Goal: Information Seeking & Learning: Learn about a topic

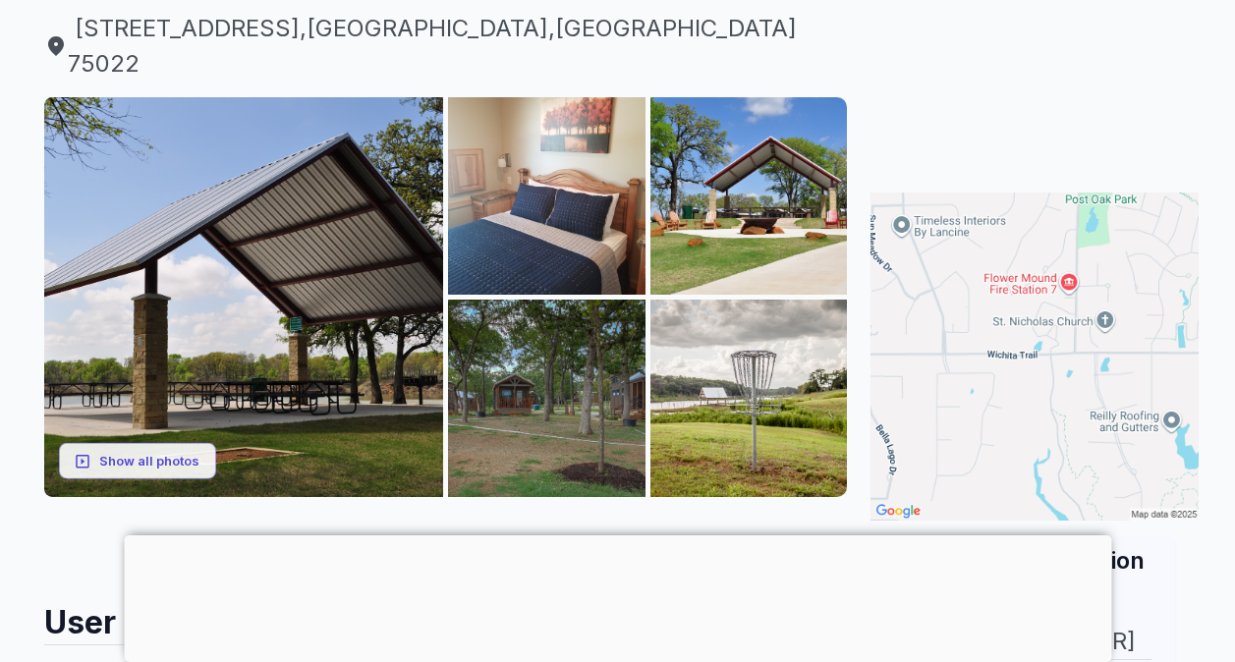
scroll to position [244, 0]
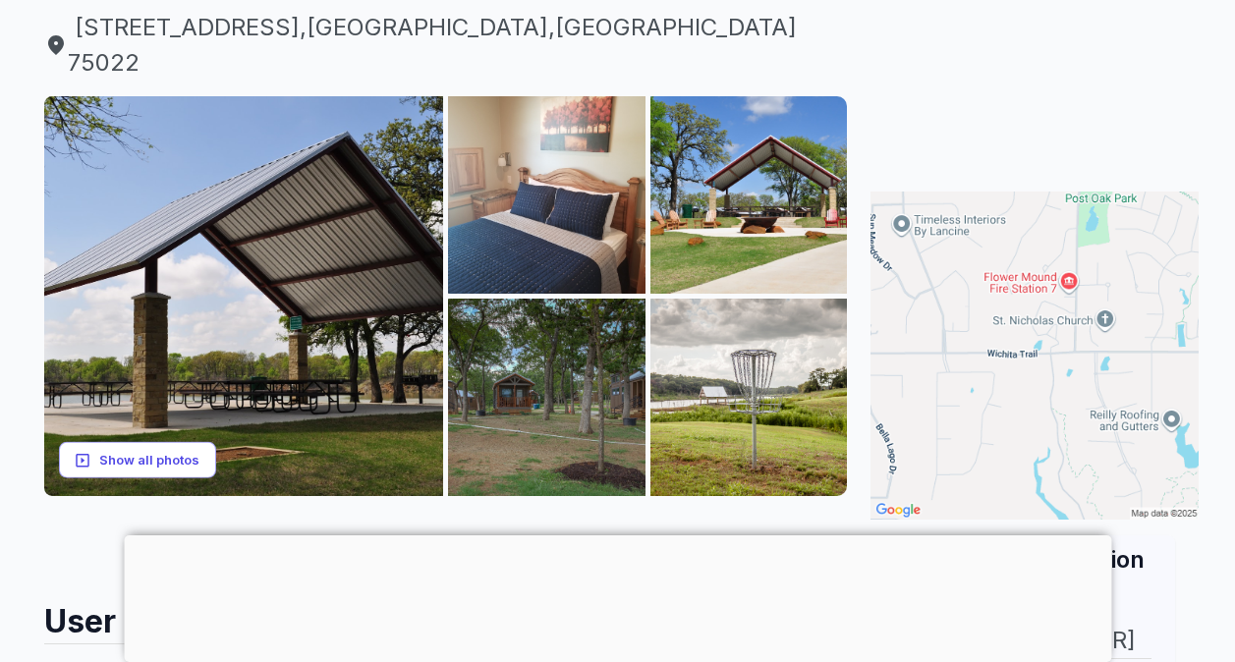
click at [152, 442] on button "Show all photos" at bounding box center [137, 460] width 157 height 36
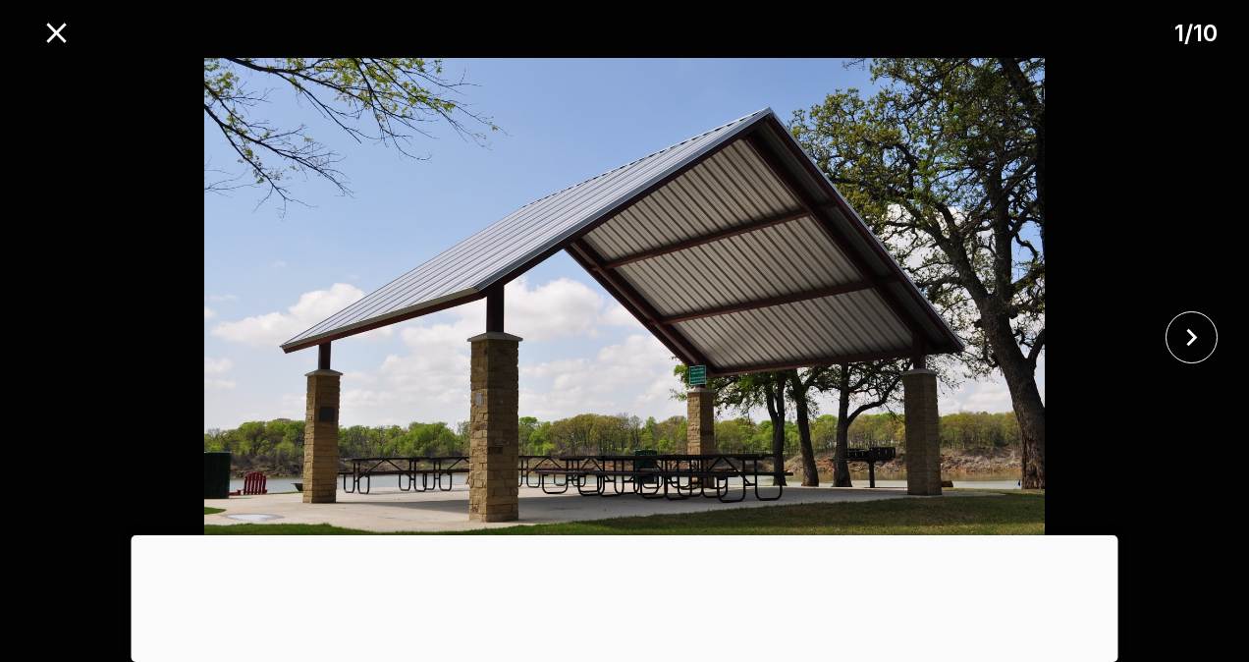
click at [618, 535] on div at bounding box center [625, 535] width 987 height 0
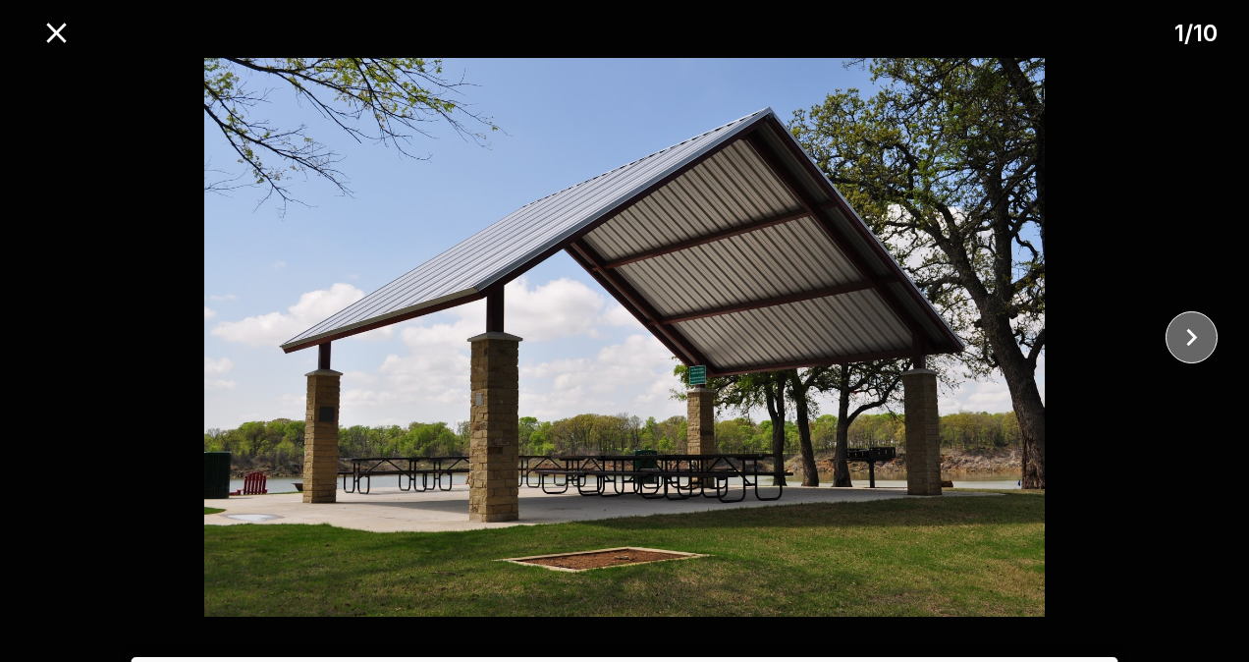
click at [1190, 338] on icon "close" at bounding box center [1192, 337] width 34 height 34
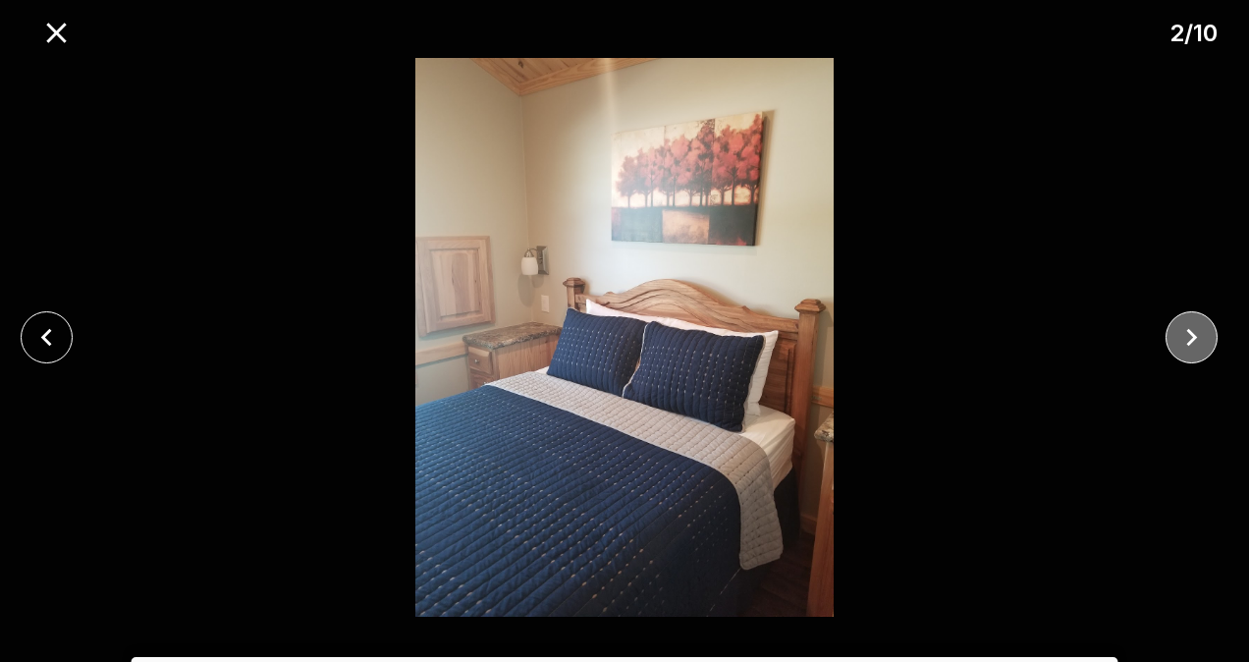
click at [1190, 338] on icon "close" at bounding box center [1192, 337] width 34 height 34
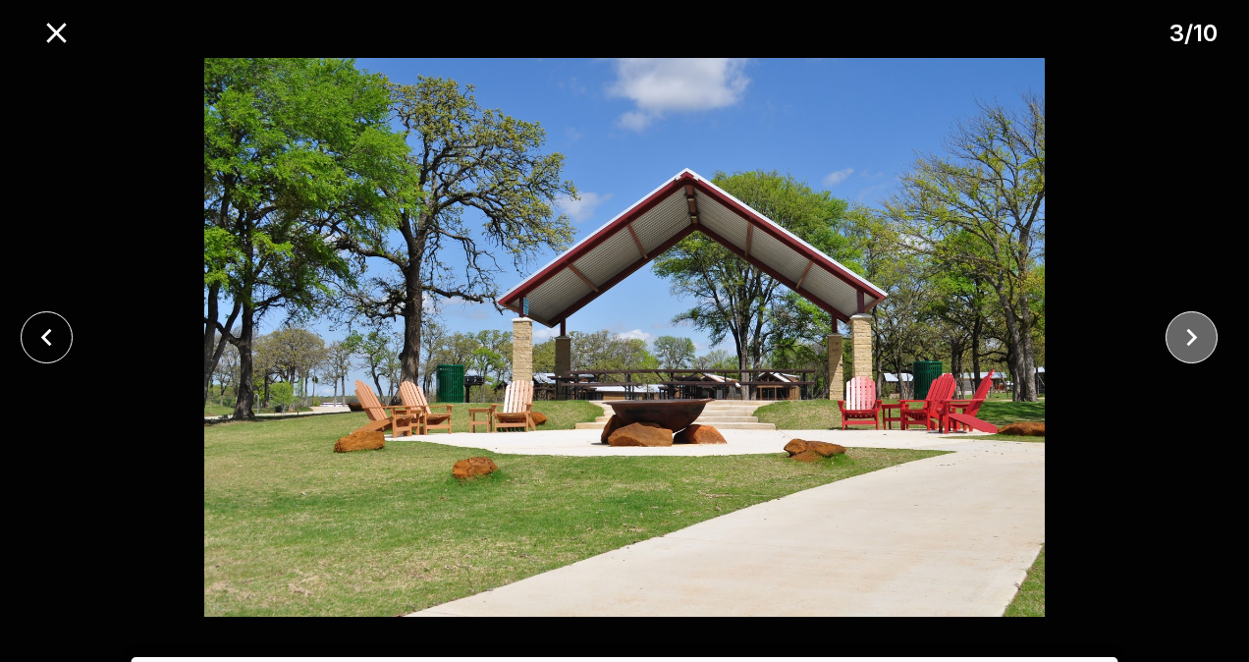
click at [1190, 338] on icon "close" at bounding box center [1192, 337] width 34 height 34
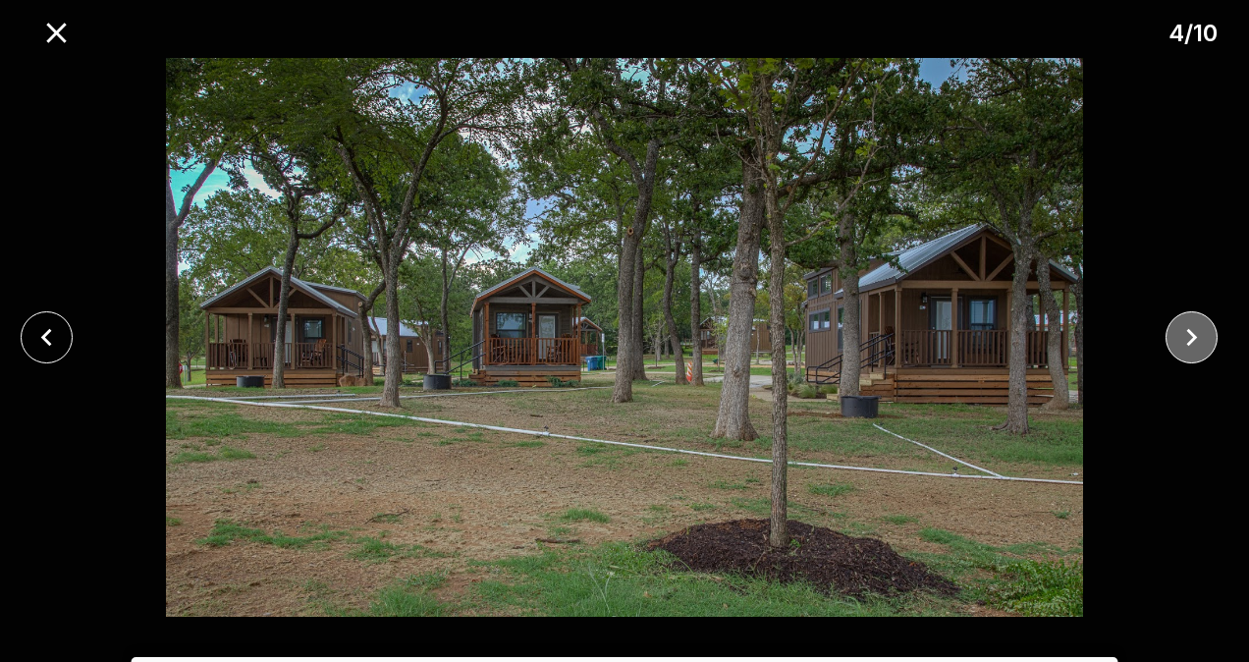
click at [1190, 338] on icon "close" at bounding box center [1192, 337] width 34 height 34
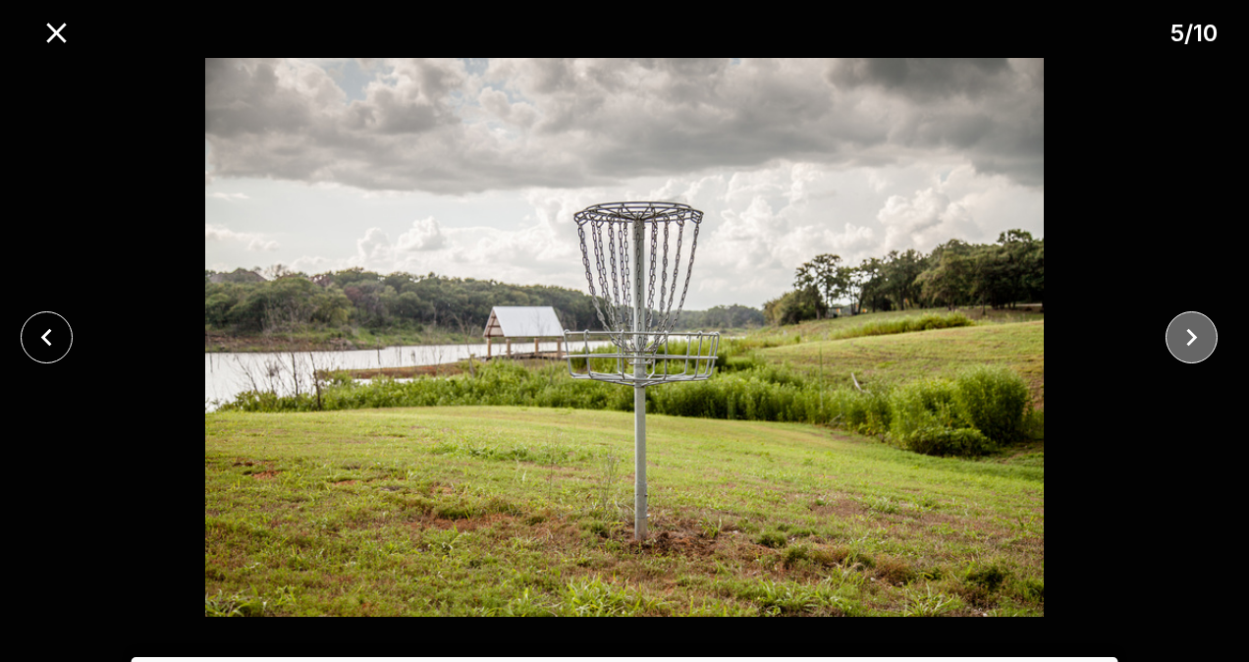
click at [1190, 338] on icon "close" at bounding box center [1192, 337] width 34 height 34
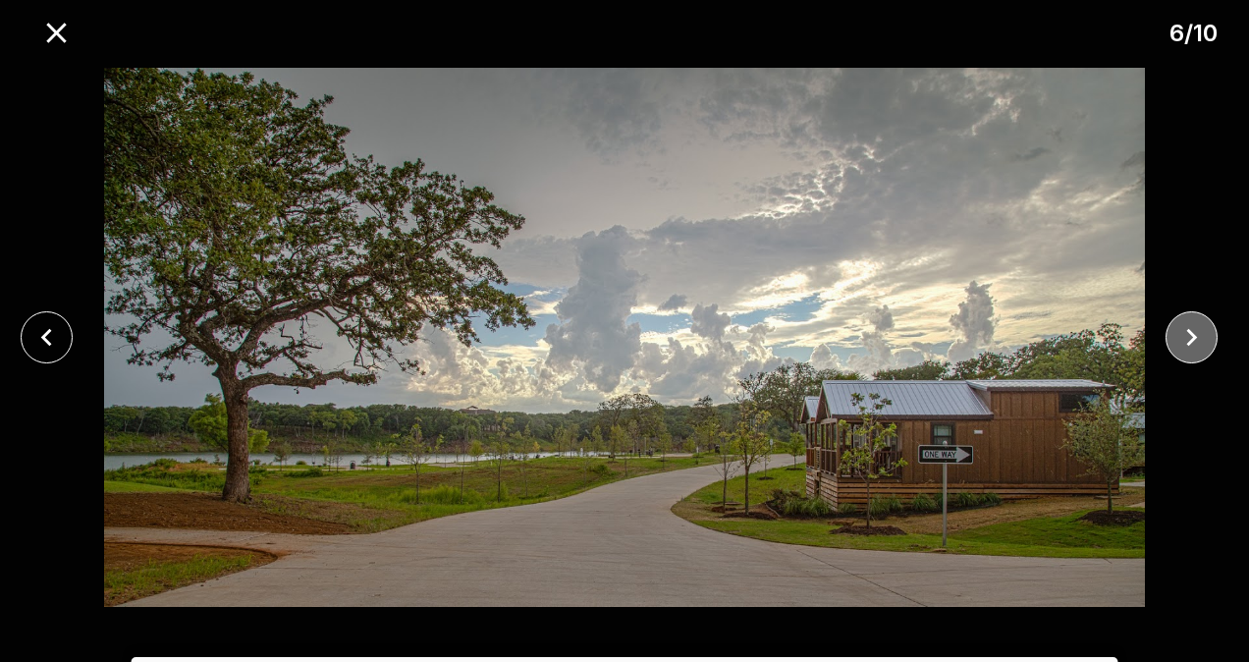
click at [1190, 338] on icon "close" at bounding box center [1192, 337] width 34 height 34
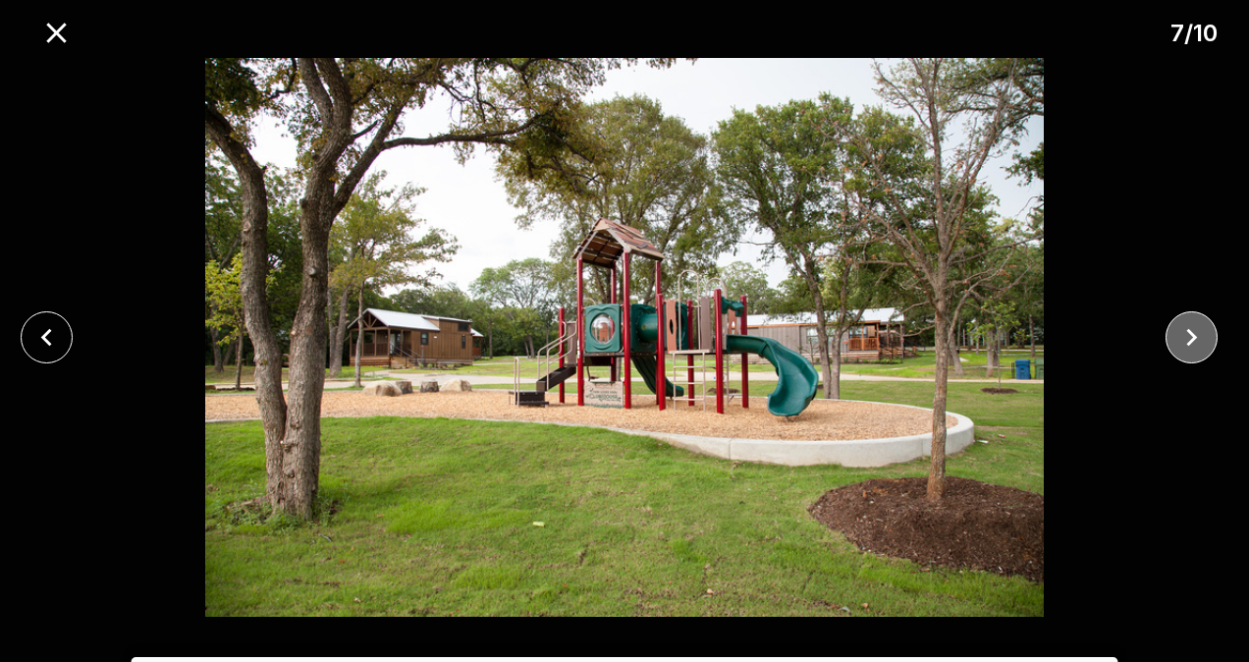
click at [1190, 338] on icon "close" at bounding box center [1192, 337] width 34 height 34
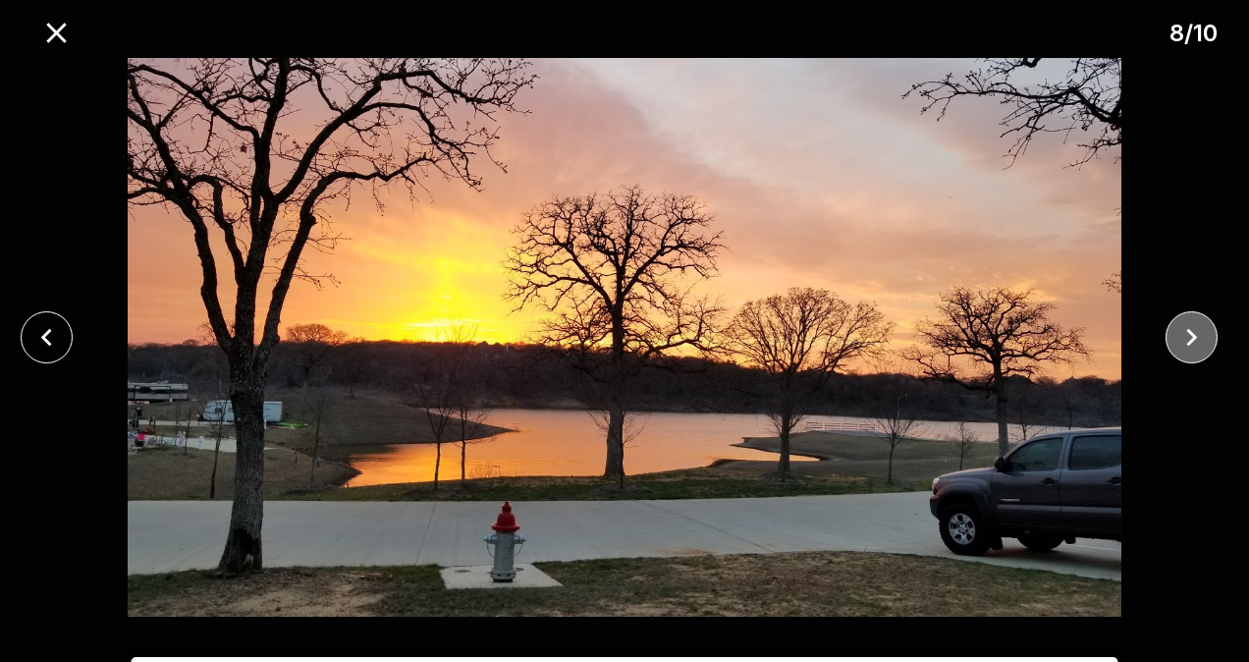
click at [1190, 338] on icon "close" at bounding box center [1192, 337] width 34 height 34
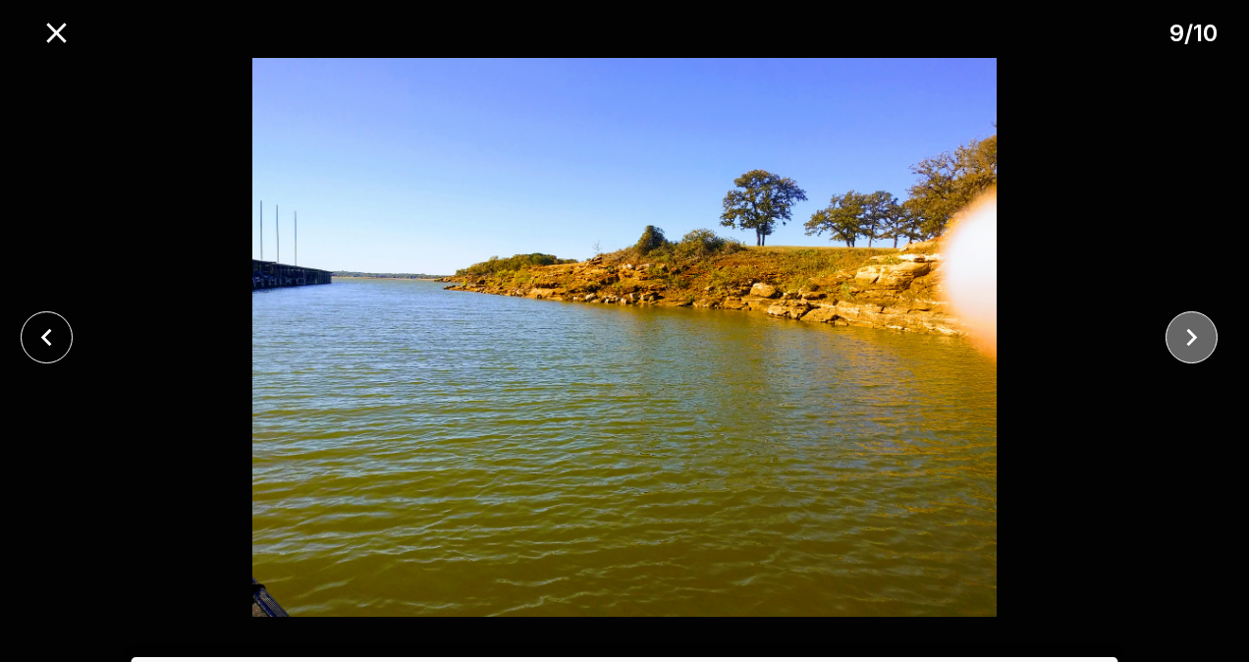
click at [1190, 338] on icon "close" at bounding box center [1192, 337] width 34 height 34
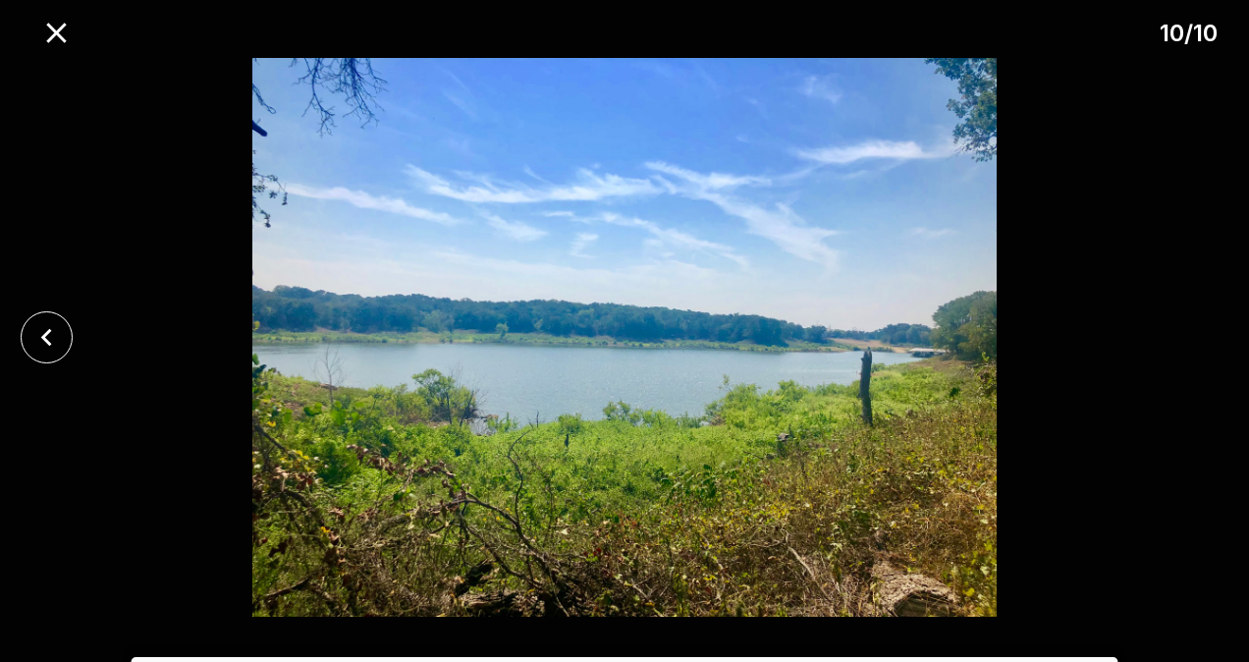
click at [1190, 338] on div at bounding box center [624, 337] width 1249 height 559
click at [56, 36] on icon "close" at bounding box center [56, 33] width 34 height 34
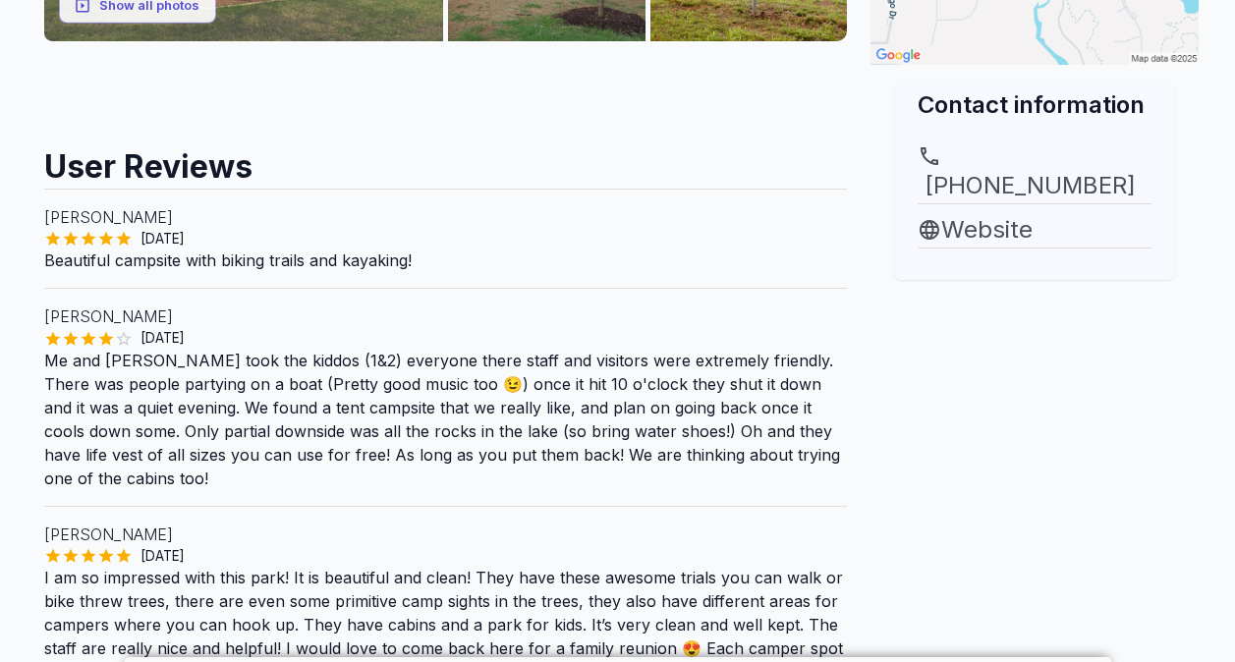
scroll to position [700, 0]
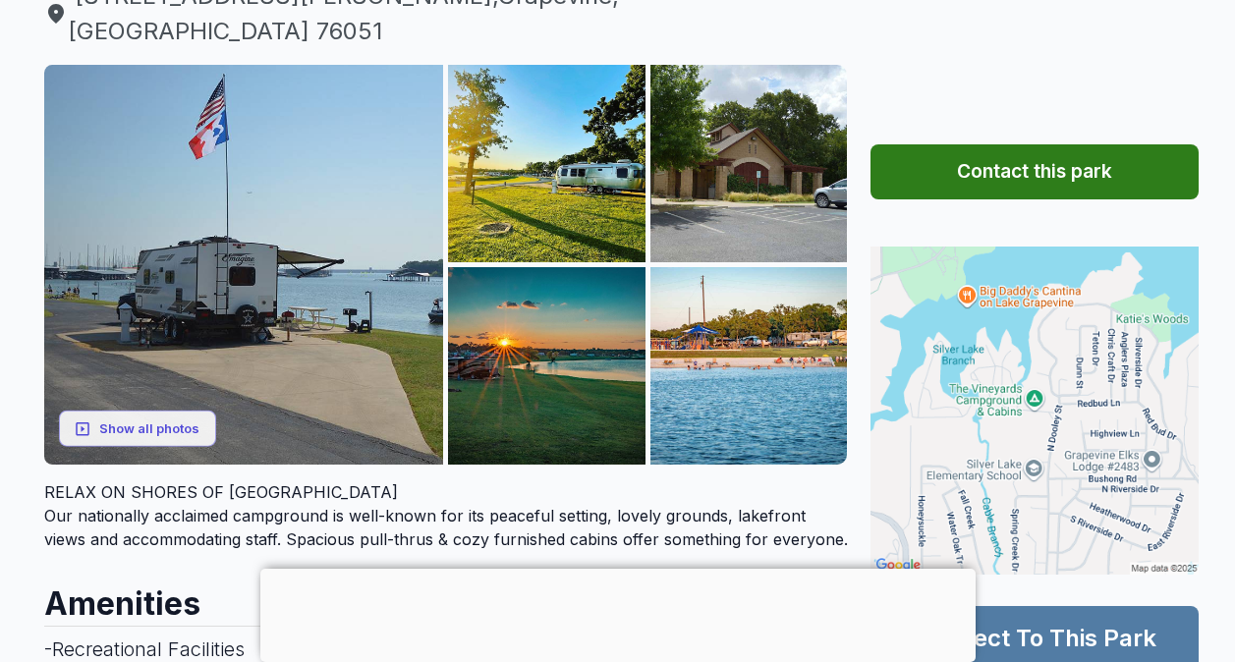
scroll to position [276, 0]
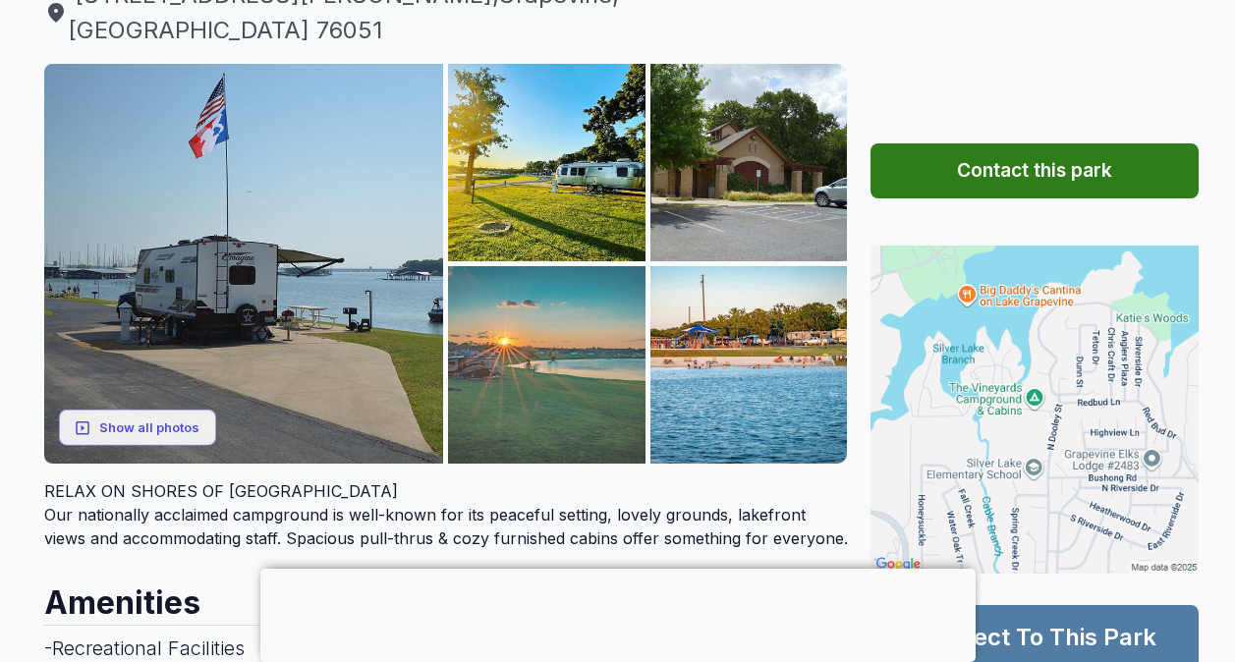
click at [569, 331] on img at bounding box center [546, 364] width 197 height 197
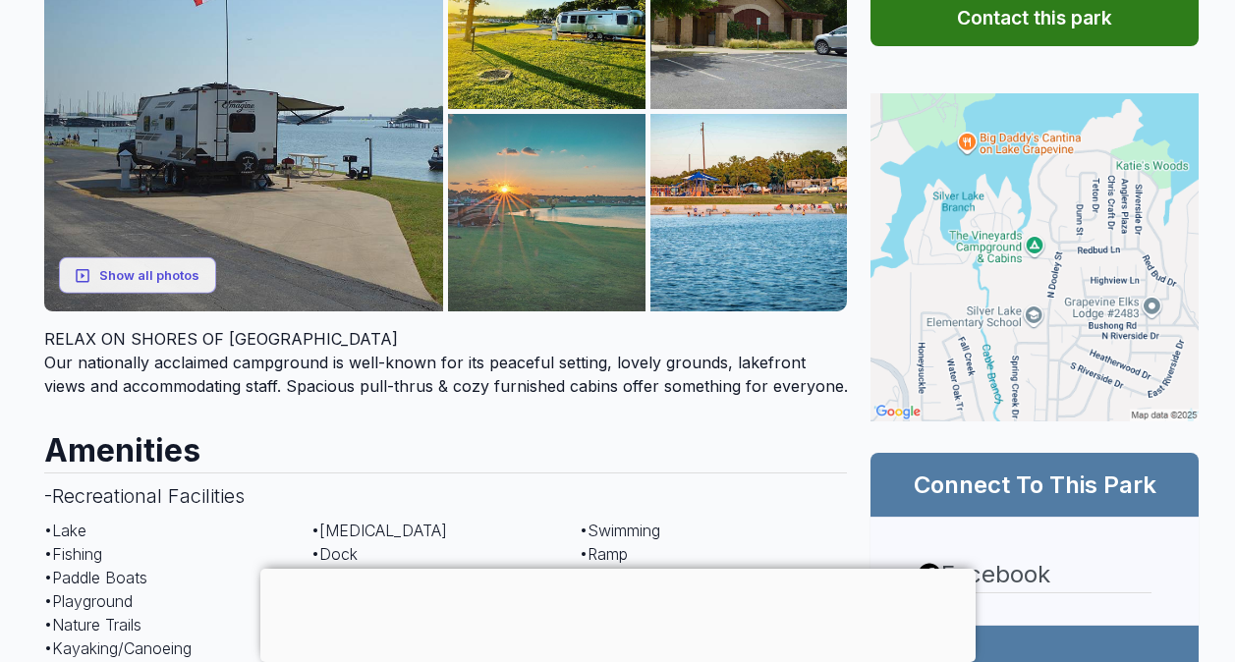
scroll to position [416, 0]
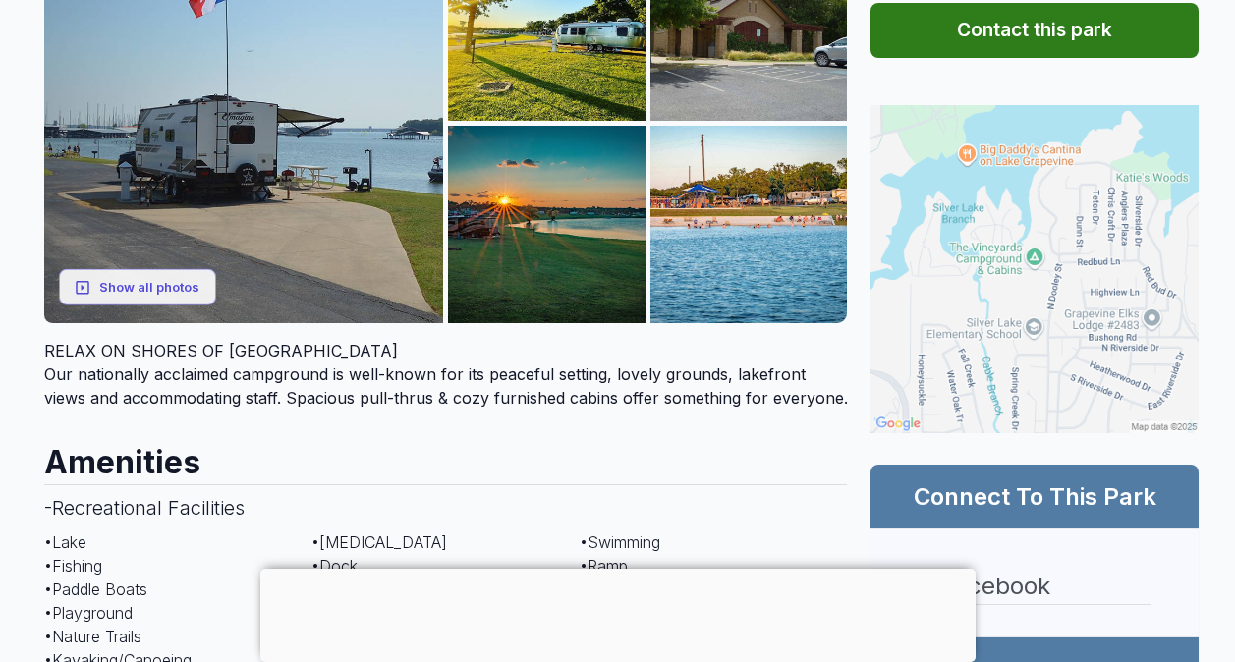
click at [1011, 147] on img at bounding box center [1034, 269] width 328 height 328
